Goal: Task Accomplishment & Management: Complete application form

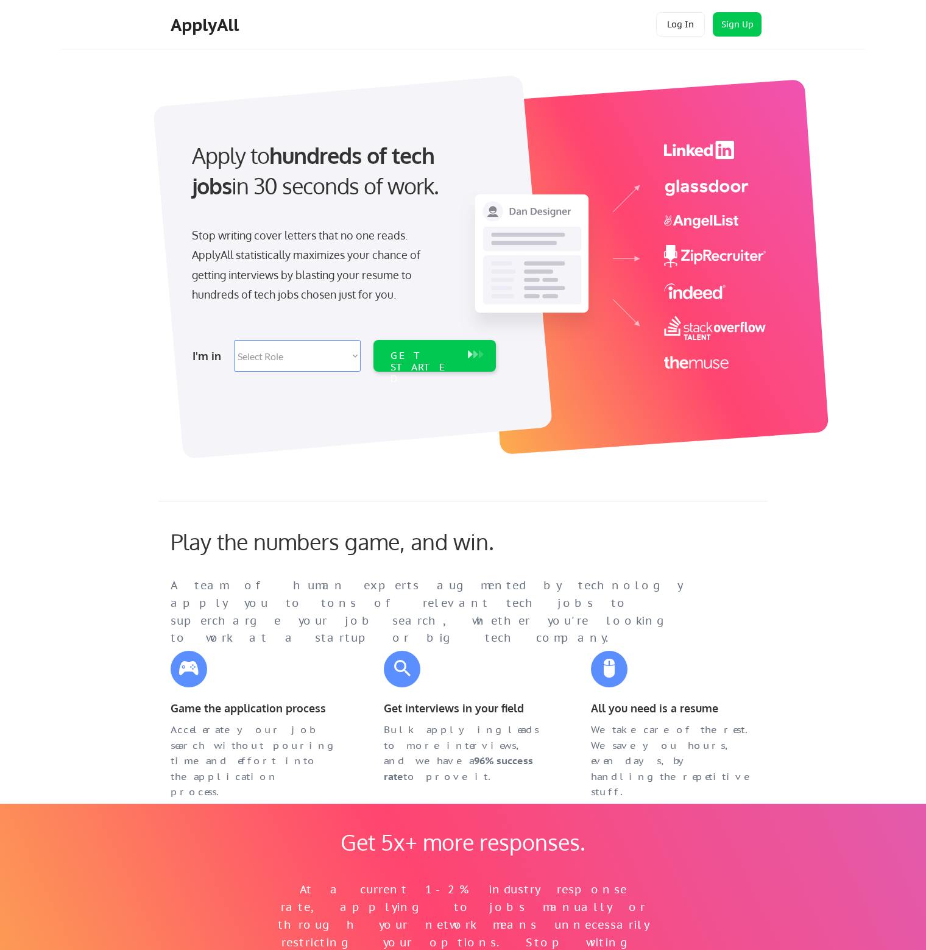
click at [250, 356] on select "Select Role Software Engineering Product Management Customer Success Sales UI/U…" at bounding box center [297, 356] width 127 height 32
select select ""data_science___analytics""
click at [234, 340] on select "Select Role Software Engineering Product Management Customer Success Sales UI/U…" at bounding box center [297, 356] width 127 height 32
select select ""data_science___analytics""
click at [398, 350] on div "GET STARTED" at bounding box center [423, 367] width 65 height 35
